Goal: Transaction & Acquisition: Purchase product/service

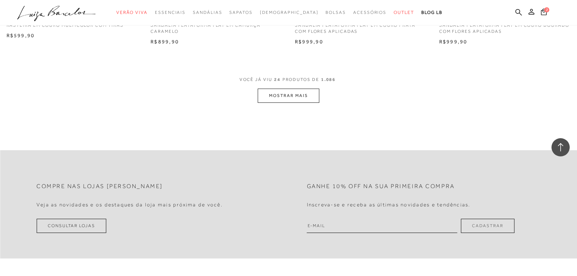
scroll to position [1568, 0]
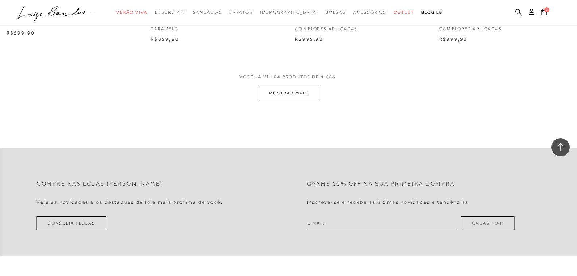
click at [289, 91] on button "MOSTRAR MAIS" at bounding box center [288, 93] width 61 height 14
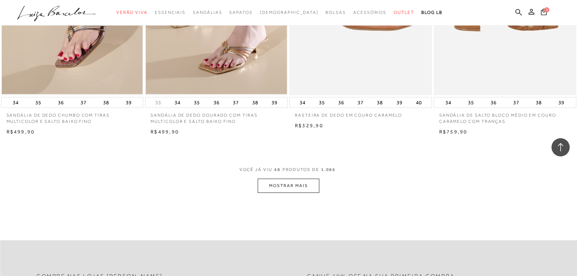
scroll to position [3062, 0]
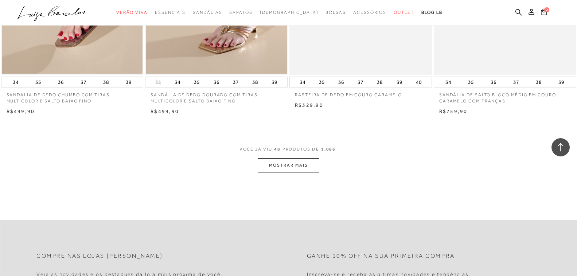
click at [294, 164] on button "MOSTRAR MAIS" at bounding box center [288, 165] width 61 height 14
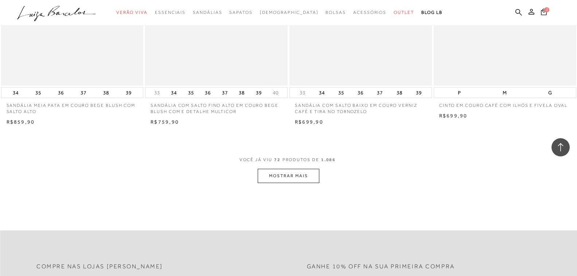
scroll to position [4630, 0]
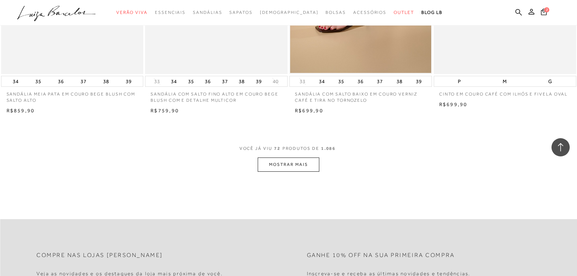
click at [290, 165] on button "MOSTRAR MAIS" at bounding box center [288, 164] width 61 height 14
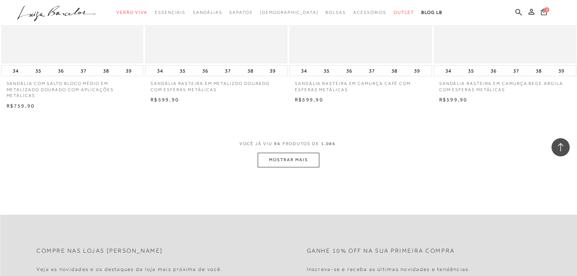
scroll to position [6234, 0]
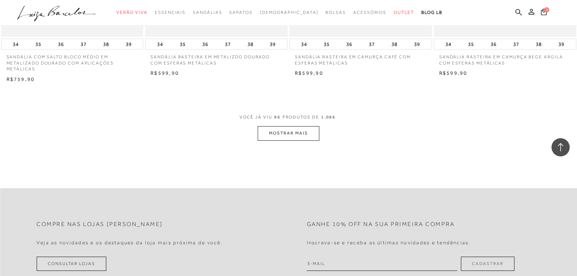
click at [291, 139] on button "MOSTRAR MAIS" at bounding box center [288, 133] width 61 height 14
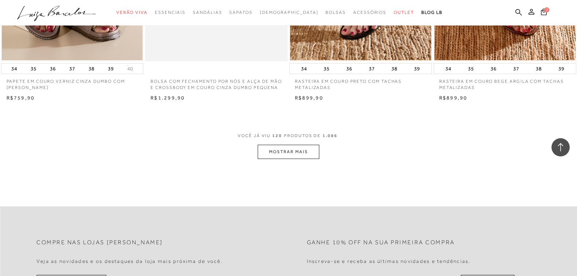
scroll to position [7802, 0]
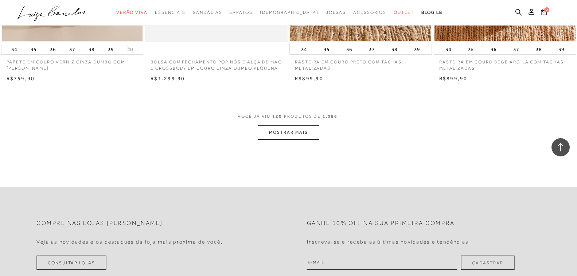
click at [294, 140] on button "MOSTRAR MAIS" at bounding box center [288, 132] width 61 height 14
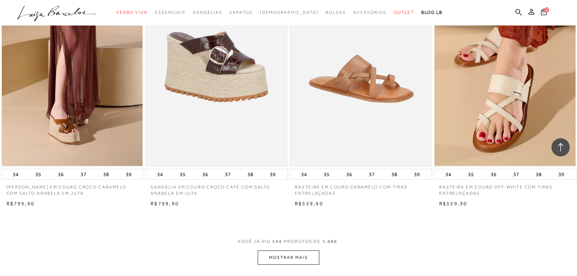
scroll to position [9260, 0]
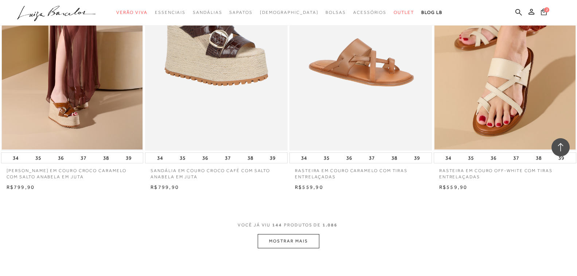
click at [543, 13] on icon at bounding box center [544, 11] width 6 height 7
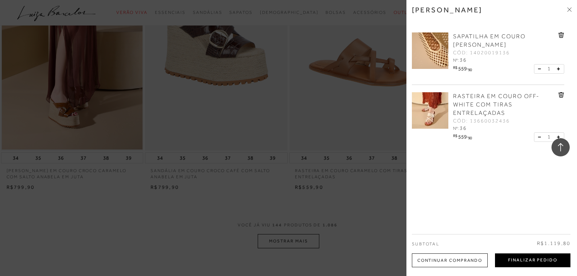
click at [525, 258] on button "Finalizar Pedido" at bounding box center [532, 260] width 75 height 14
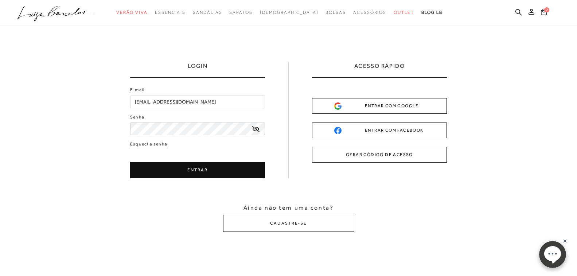
click at [394, 104] on div "ENTRAR COM GOOGLE" at bounding box center [379, 106] width 90 height 8
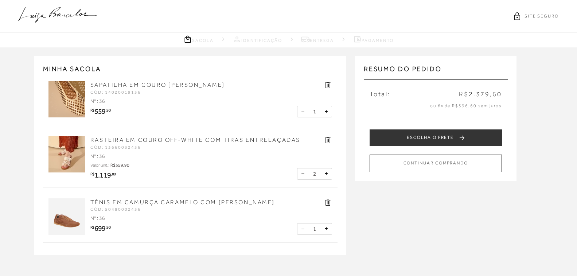
click at [303, 174] on icon at bounding box center [303, 174] width 3 height 0
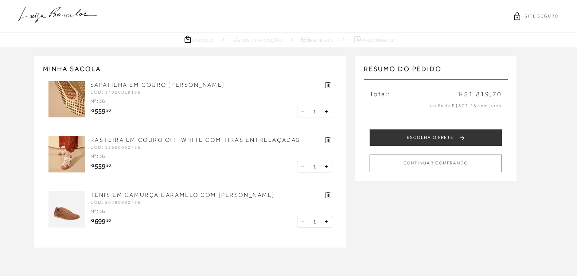
click at [327, 192] on icon at bounding box center [328, 195] width 8 height 8
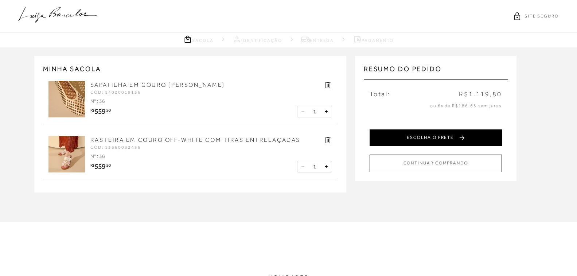
click at [426, 137] on button "ESCOLHA O FRETE" at bounding box center [436, 137] width 132 height 16
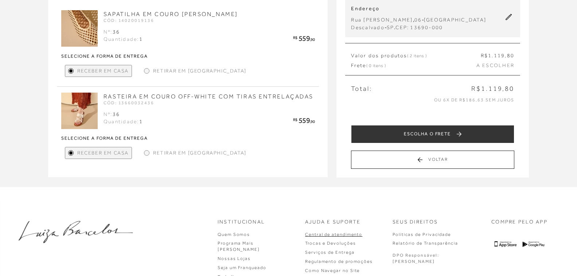
scroll to position [71, 0]
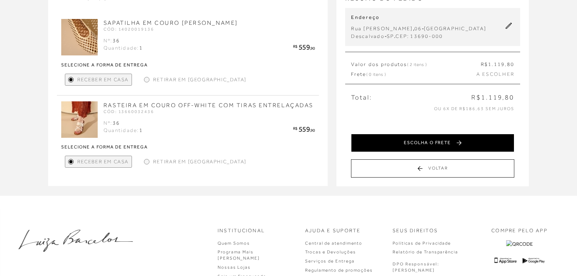
click at [421, 141] on button "ESCOLHA O FRETE" at bounding box center [432, 143] width 163 height 18
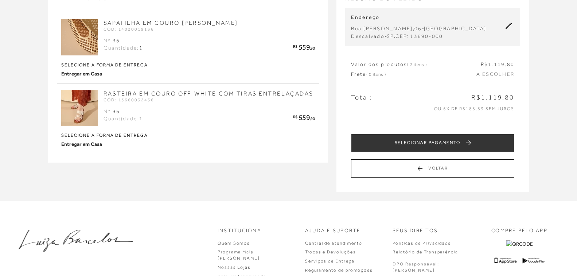
scroll to position [0, 0]
